Goal: Browse casually

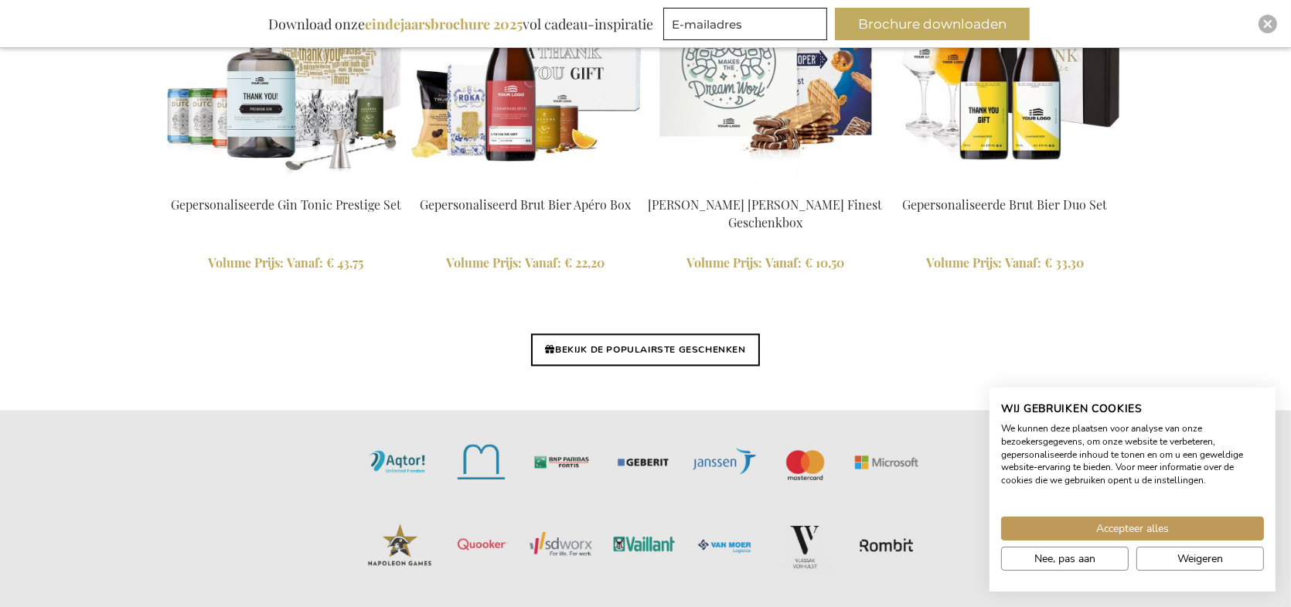
scroll to position [3743, 0]
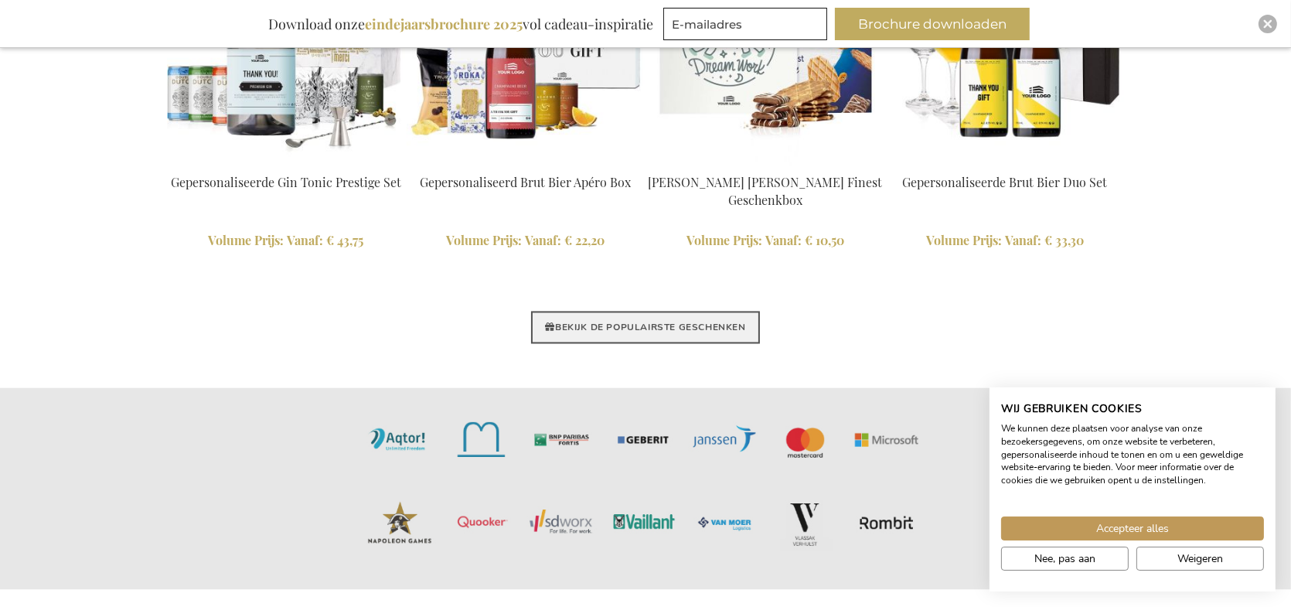
click at [626, 325] on link "BEKIJK DE POPULAIRSTE GESCHENKEN" at bounding box center [645, 327] width 228 height 32
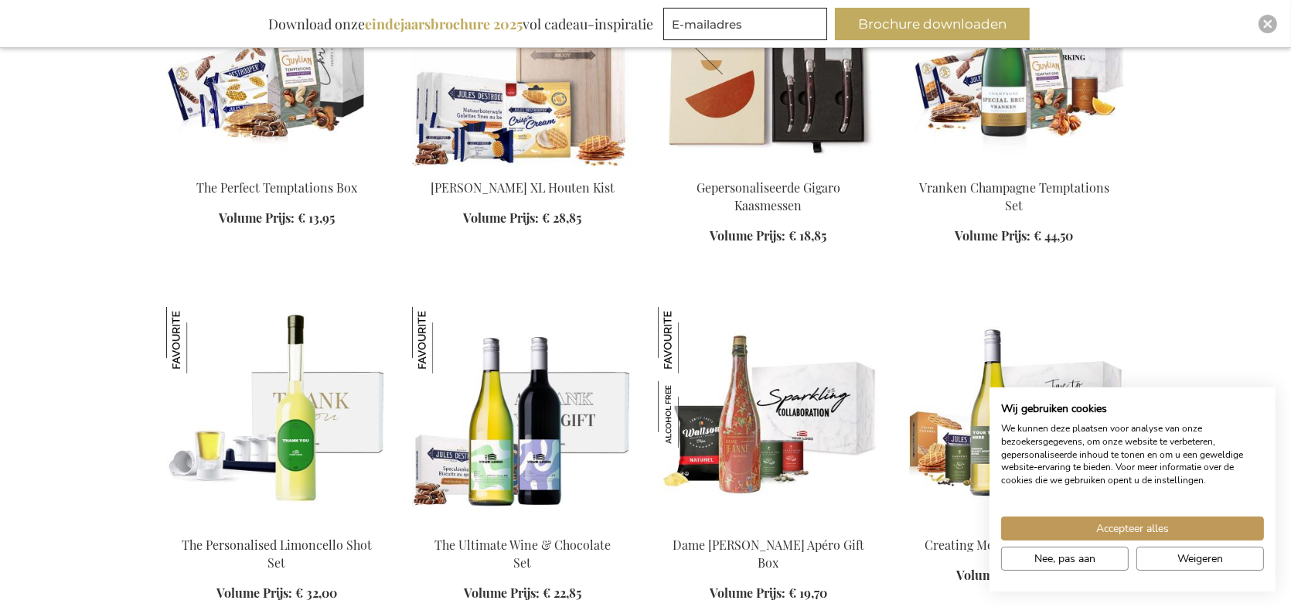
scroll to position [1314, 0]
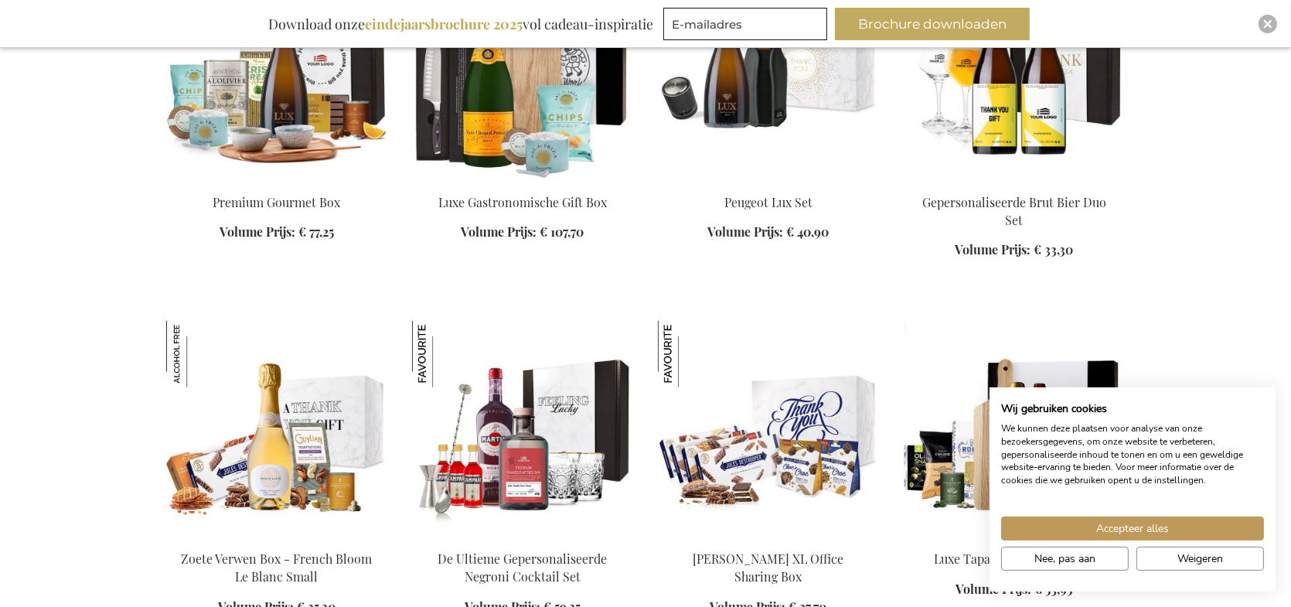
scroll to position [2705, 0]
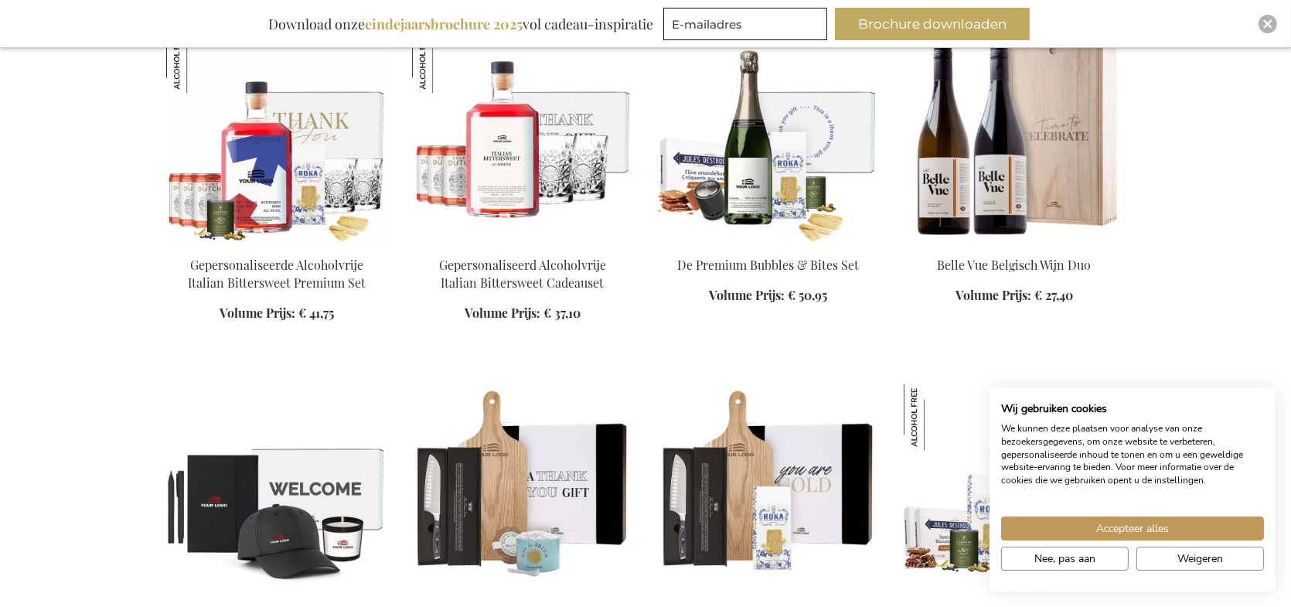
scroll to position [3324, 0]
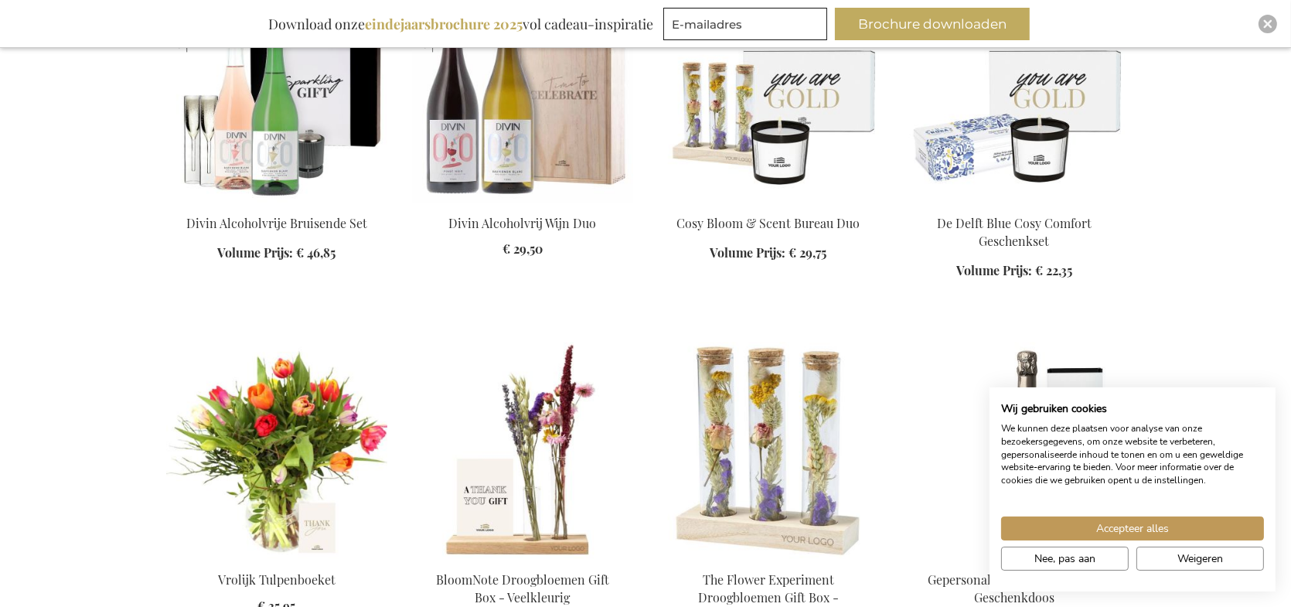
scroll to position [4560, 0]
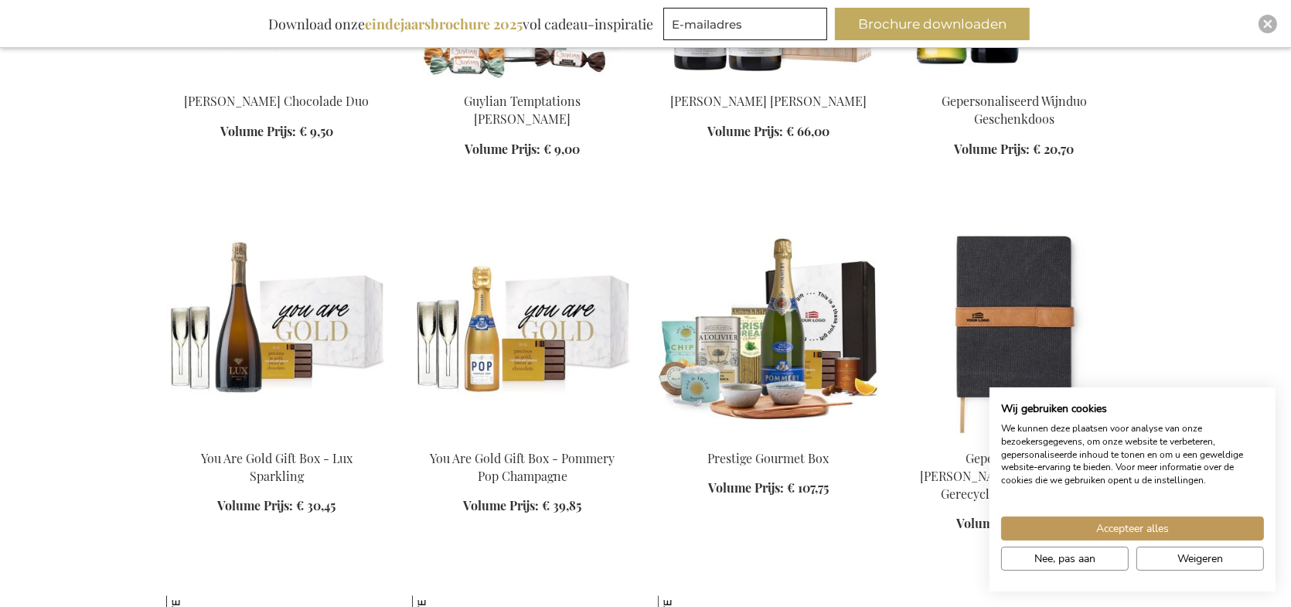
scroll to position [6106, 0]
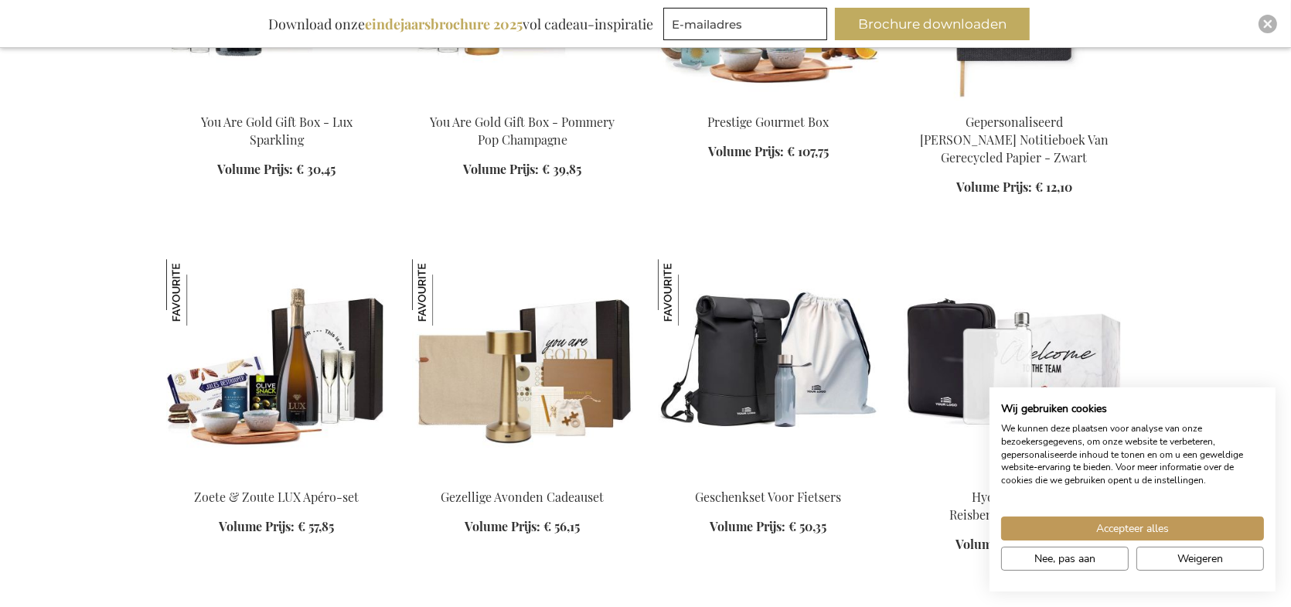
scroll to position [6416, 0]
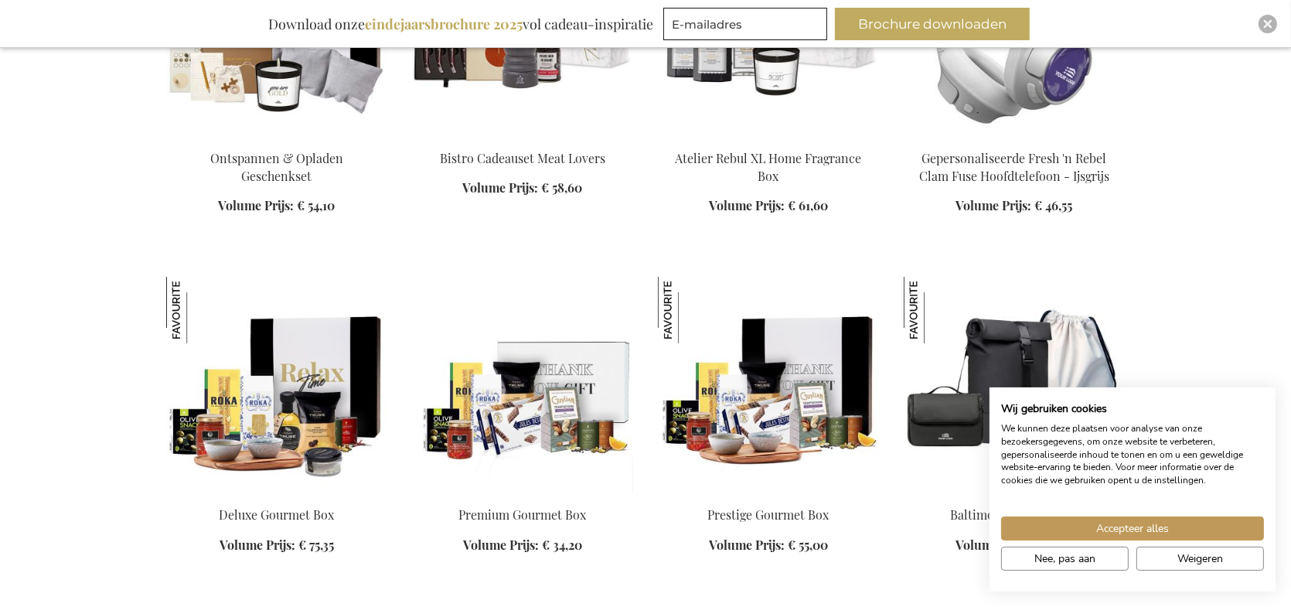
scroll to position [7188, 0]
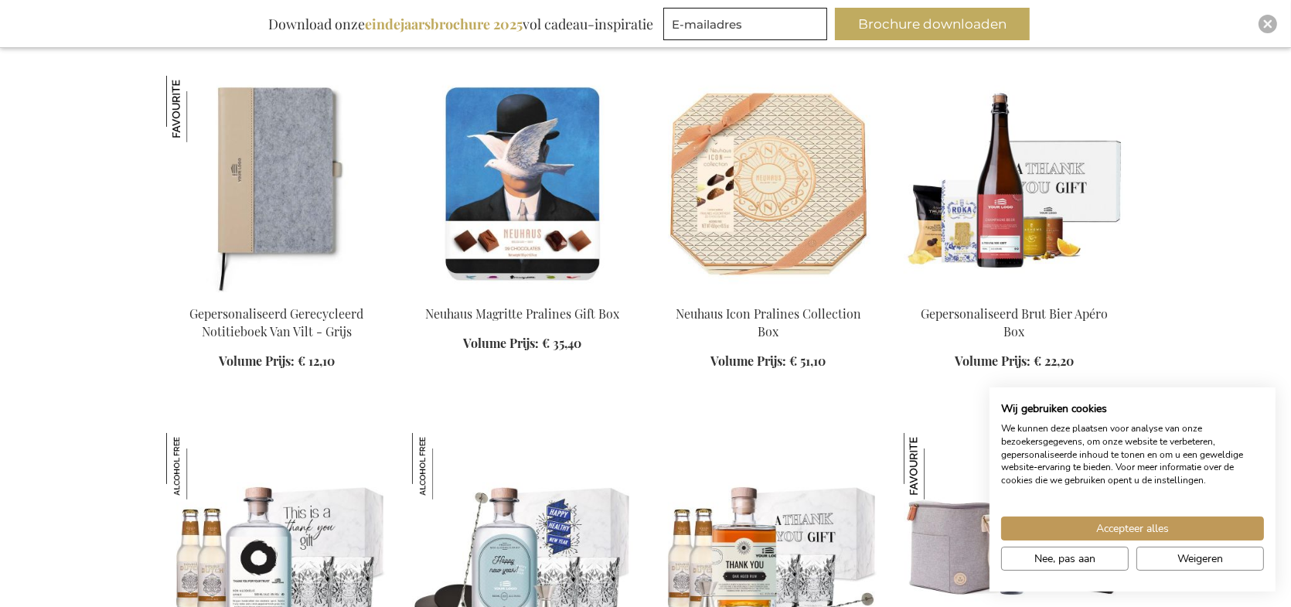
scroll to position [8425, 0]
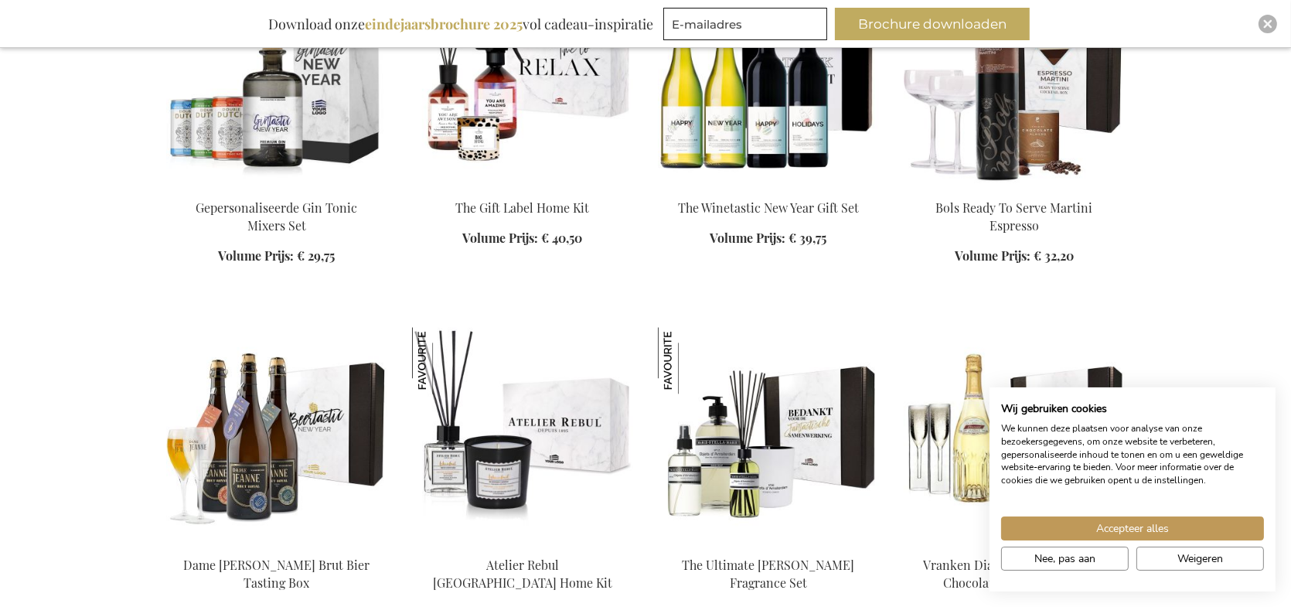
scroll to position [12058, 0]
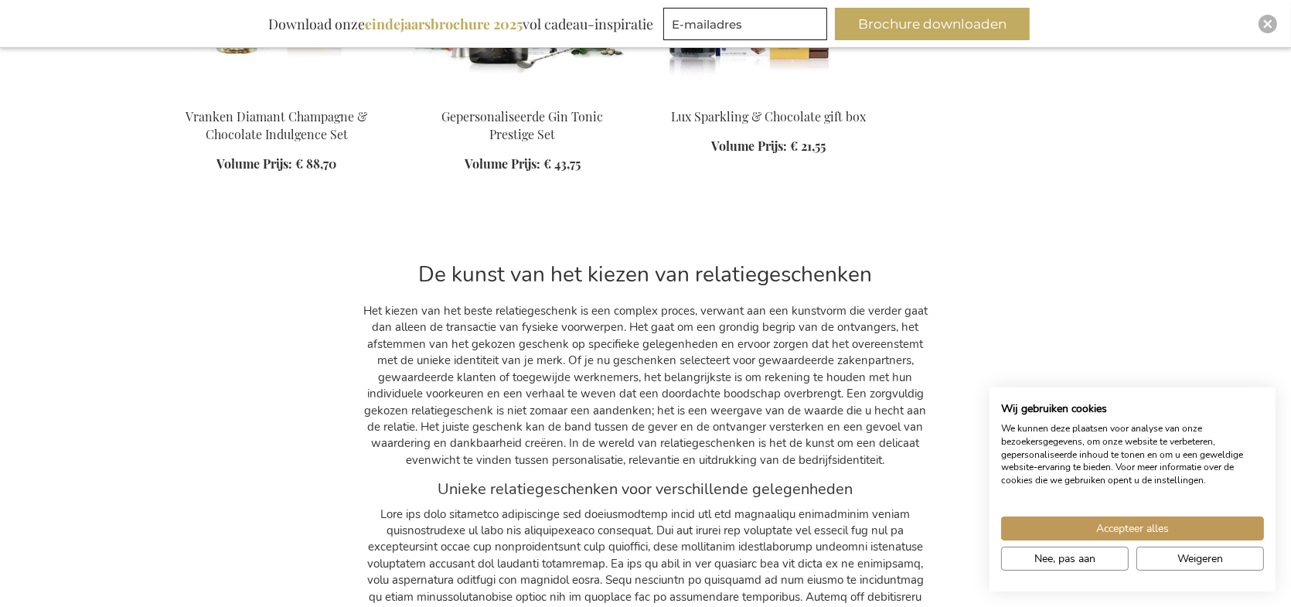
scroll to position [12522, 0]
